Goal: Task Accomplishment & Management: Use online tool/utility

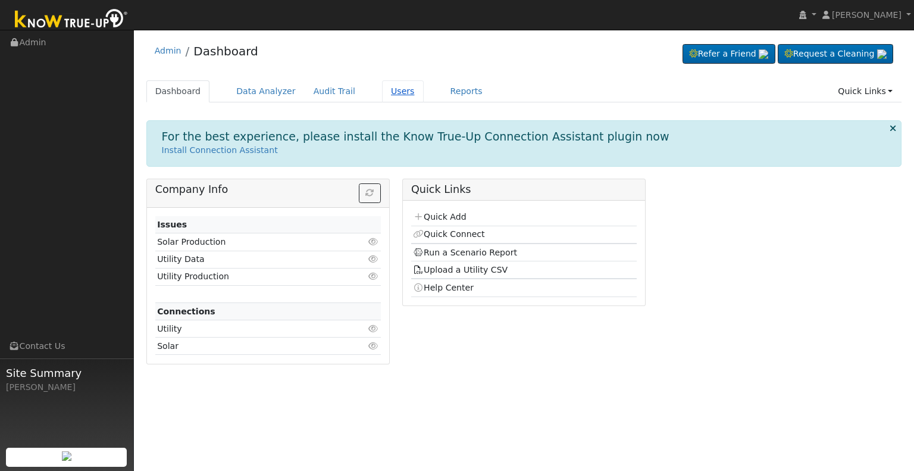
click at [383, 92] on link "Users" at bounding box center [403, 91] width 42 height 22
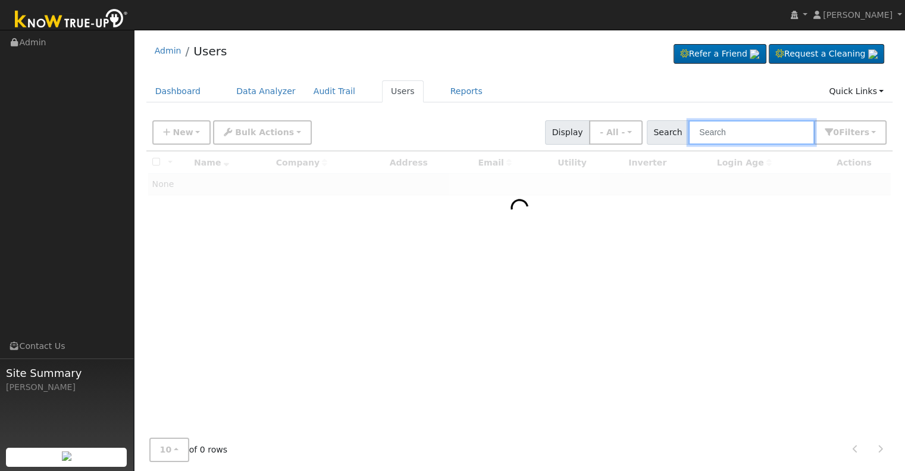
click at [735, 132] on input "text" at bounding box center [751, 132] width 126 height 24
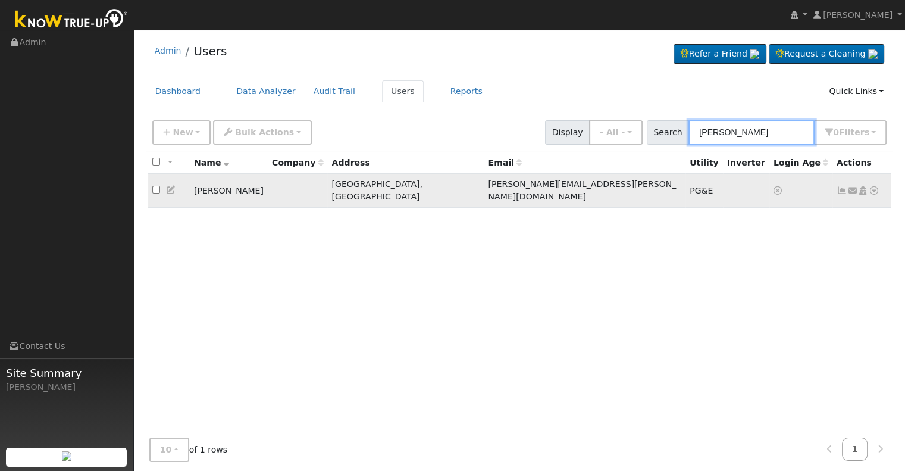
type input "[PERSON_NAME]"
click at [874, 186] on icon at bounding box center [874, 190] width 11 height 8
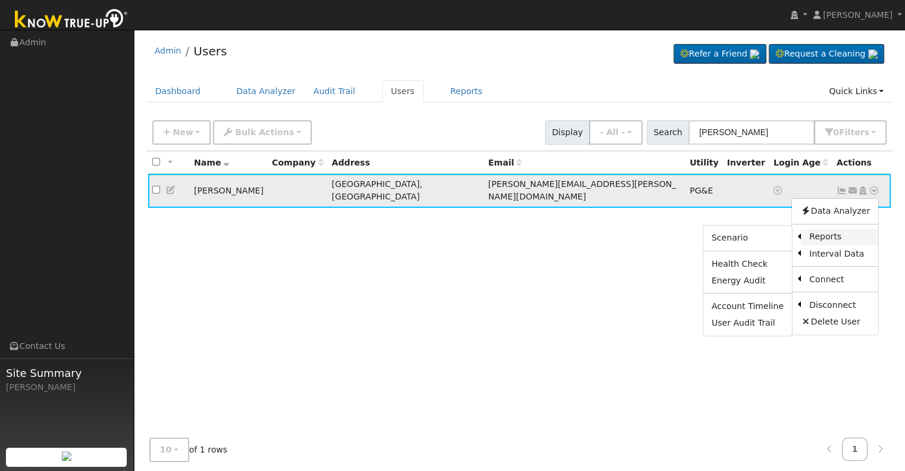
click at [833, 228] on link "Reports" at bounding box center [839, 236] width 77 height 17
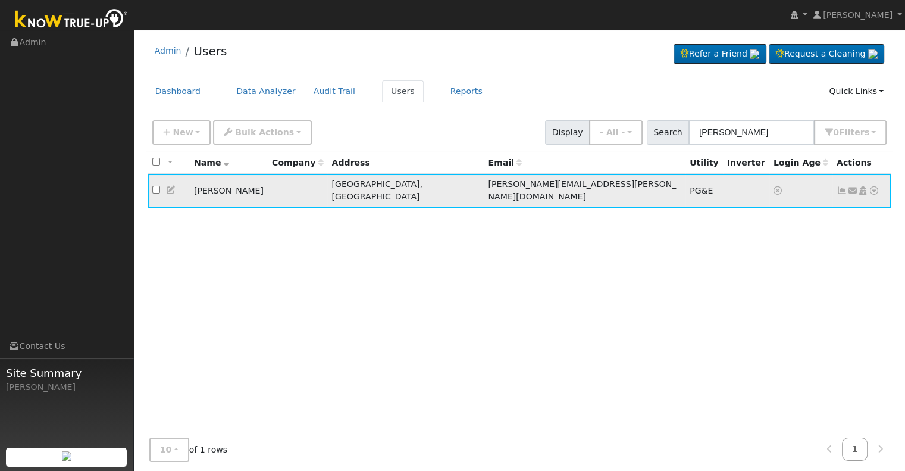
click at [833, 226] on div "All None All on page None on page Name Company Address Email Utility Inverter L…" at bounding box center [519, 292] width 747 height 283
click at [875, 186] on icon at bounding box center [874, 190] width 11 height 8
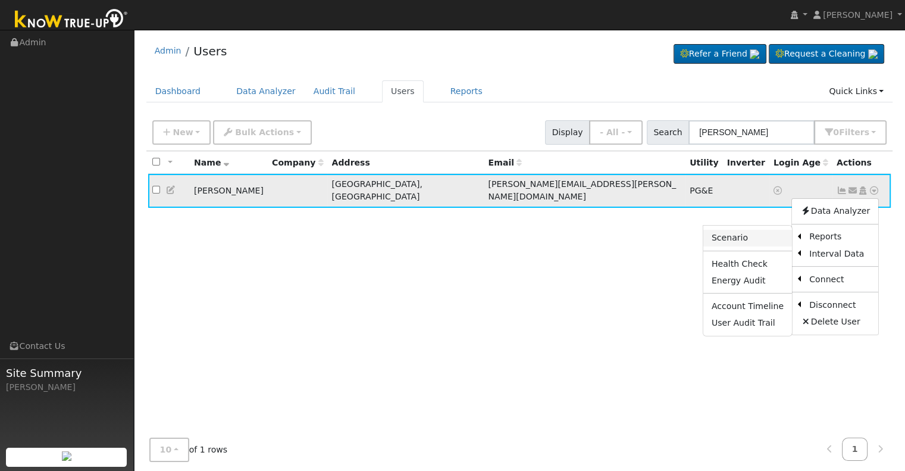
click at [739, 234] on link "Scenario" at bounding box center [747, 238] width 89 height 17
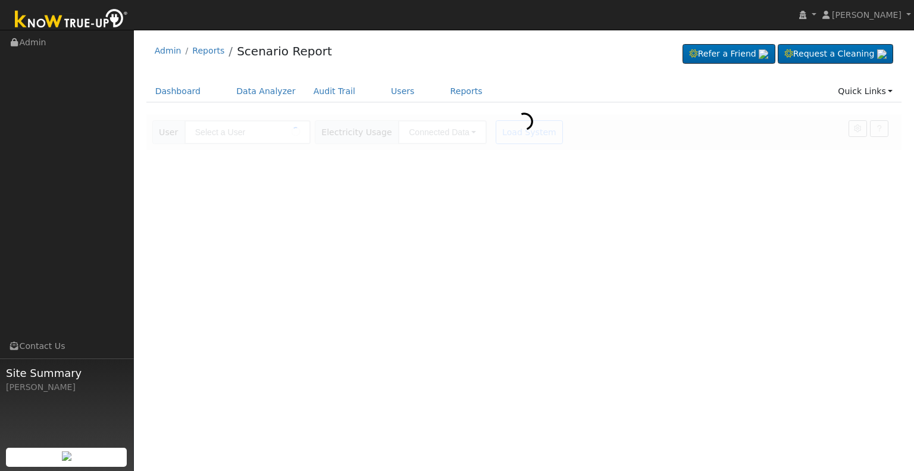
type input "[PERSON_NAME]"
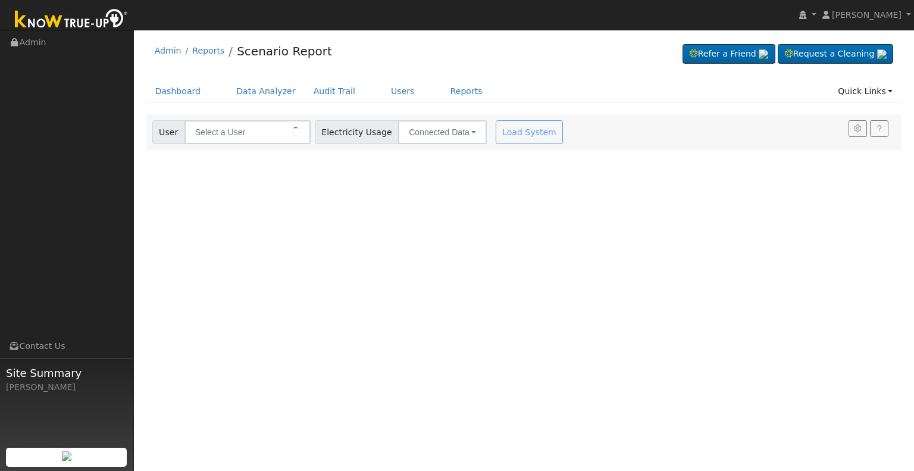
type input "[PERSON_NAME]"
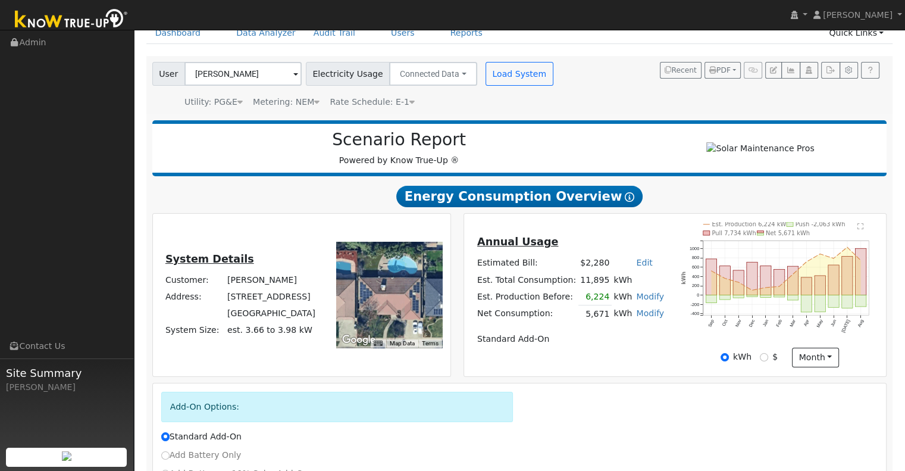
scroll to position [55, 0]
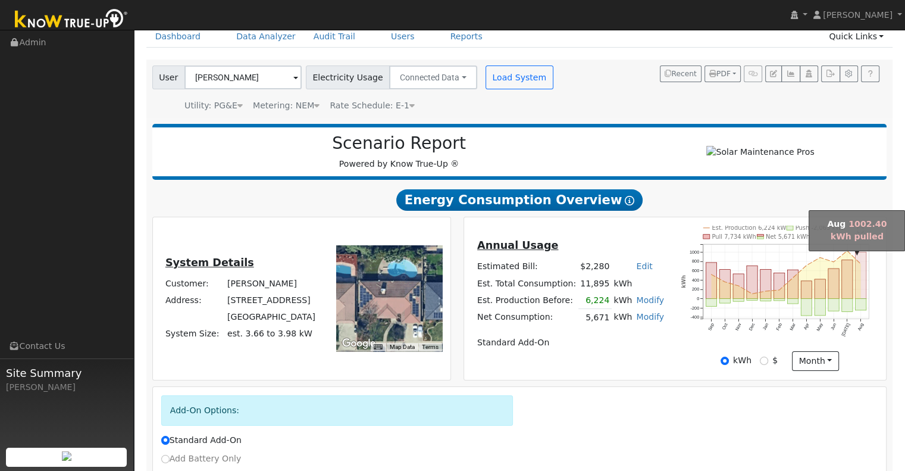
click at [862, 289] on rect "onclick=""" at bounding box center [861, 275] width 11 height 46
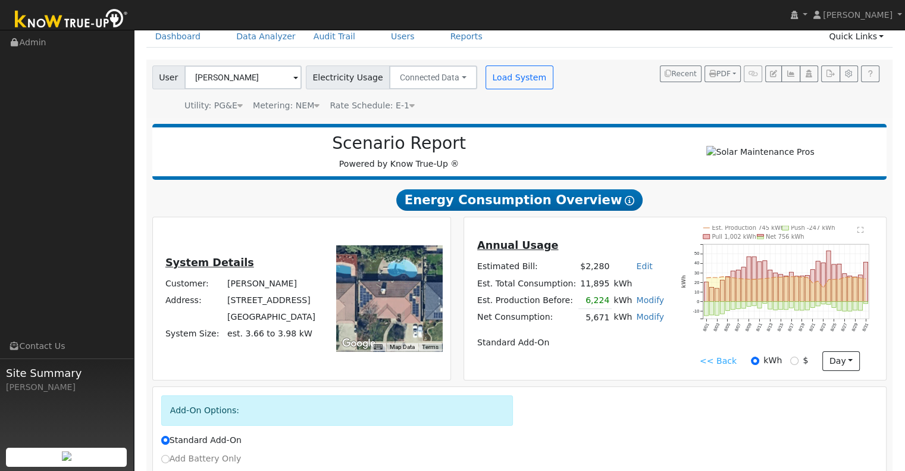
click at [613, 368] on div "Annual Usage Estimated Bill: $2,280 Edit Estimated Bill $ Annual Est. Total Con…" at bounding box center [675, 298] width 418 height 145
click at [348, 220] on div "Scenario Report Powered by Know True-Up ® Energy Consumption Overview Show Help…" at bounding box center [519, 348] width 747 height 461
